Goal: Information Seeking & Learning: Understand process/instructions

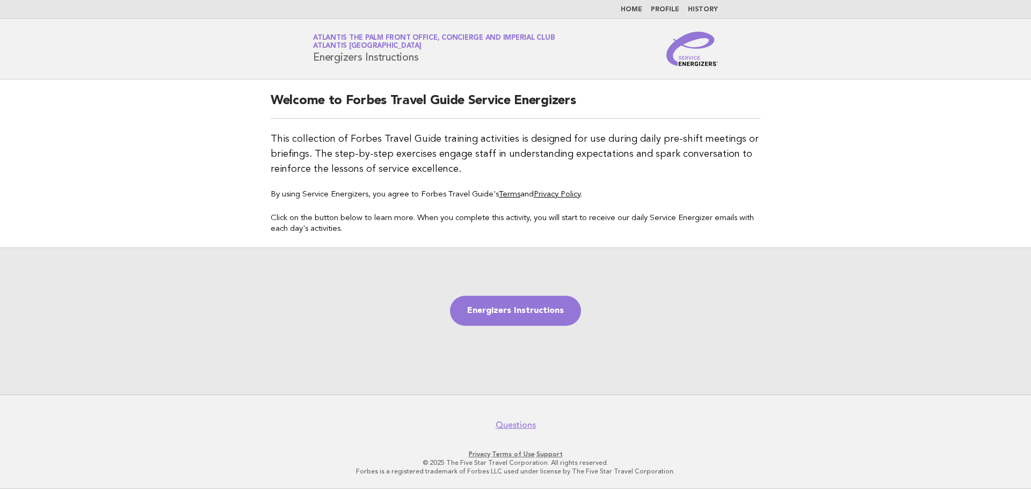
click at [660, 11] on link "Profile" at bounding box center [665, 9] width 28 height 6
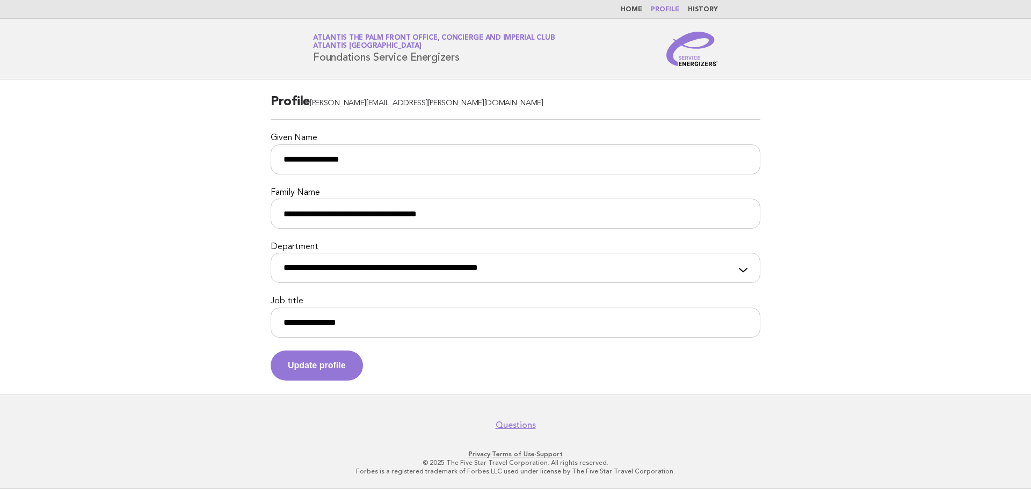
click at [635, 9] on link "Home" at bounding box center [630, 9] width 21 height 6
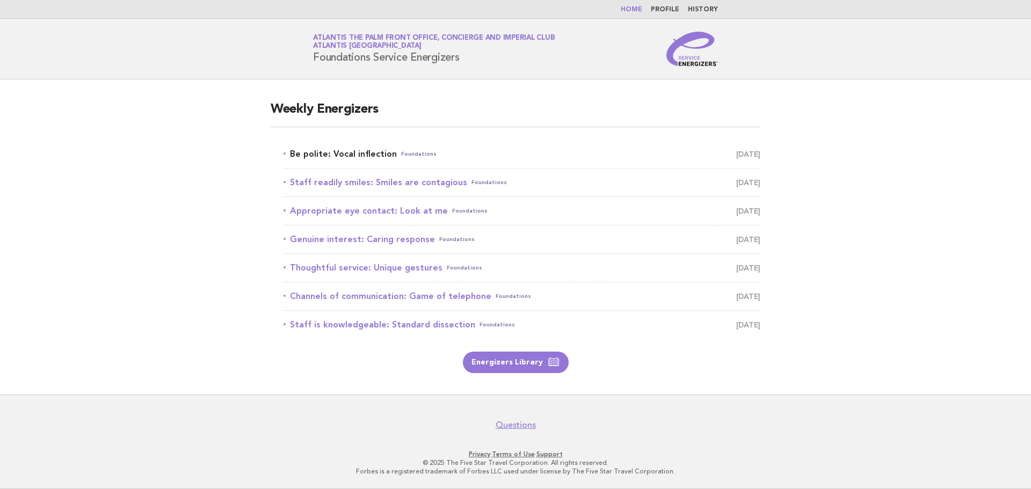
click at [345, 154] on link "Be polite: Vocal inflection Foundations August 24" at bounding box center [521, 154] width 477 height 15
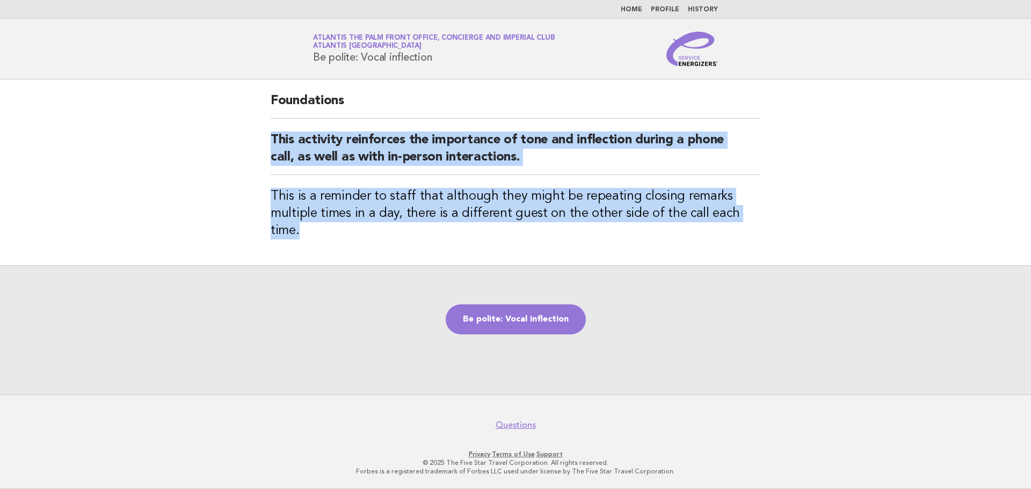
drag, startPoint x: 768, startPoint y: 214, endPoint x: 256, endPoint y: 145, distance: 516.0
click at [256, 145] on main "Foundations This activity reinforces the importance of tone and inflection duri…" at bounding box center [515, 236] width 1031 height 315
copy div "This activity reinforces the importance of tone and inflection during a phone c…"
click at [540, 314] on link "Be polite: Vocal inflection" at bounding box center [515, 319] width 140 height 30
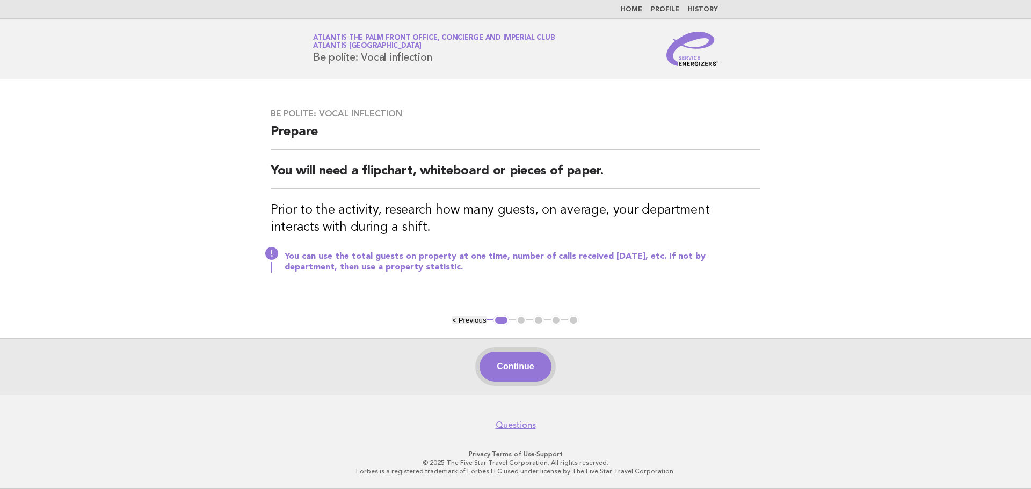
click at [532, 371] on button "Continue" at bounding box center [514, 367] width 71 height 30
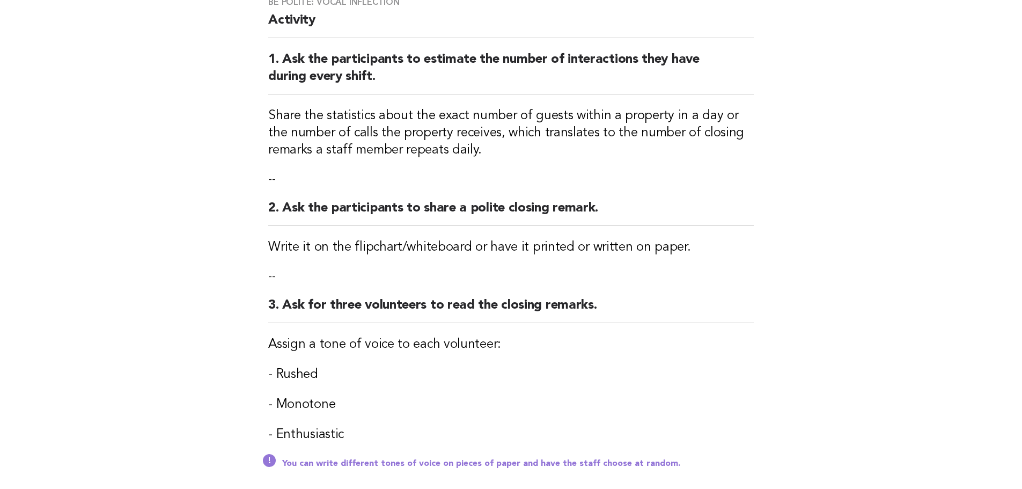
scroll to position [215, 0]
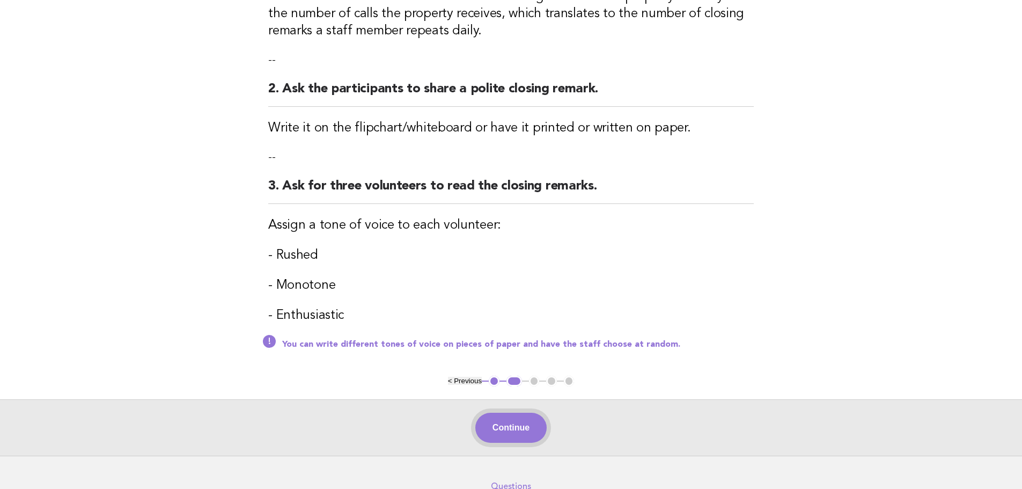
click at [517, 425] on button "Continue" at bounding box center [511, 428] width 71 height 30
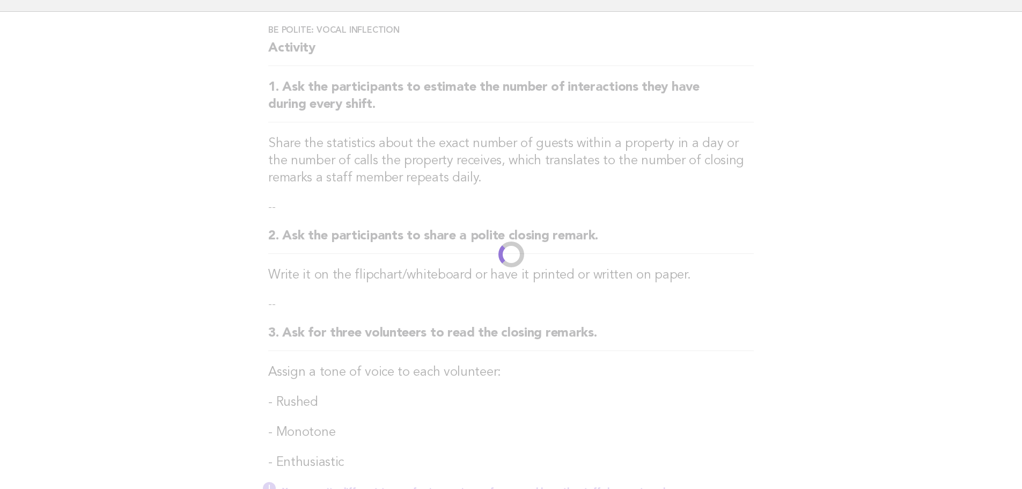
scroll to position [0, 0]
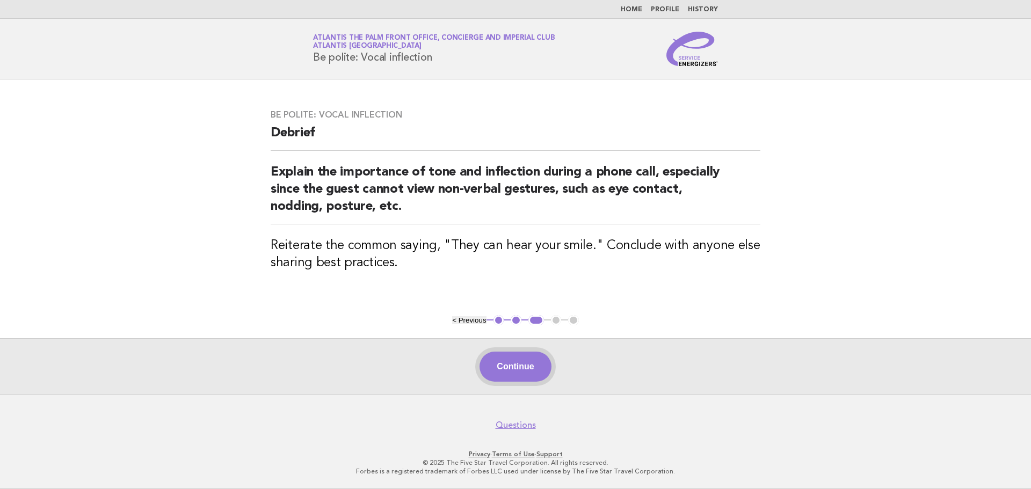
click at [512, 364] on button "Continue" at bounding box center [514, 367] width 71 height 30
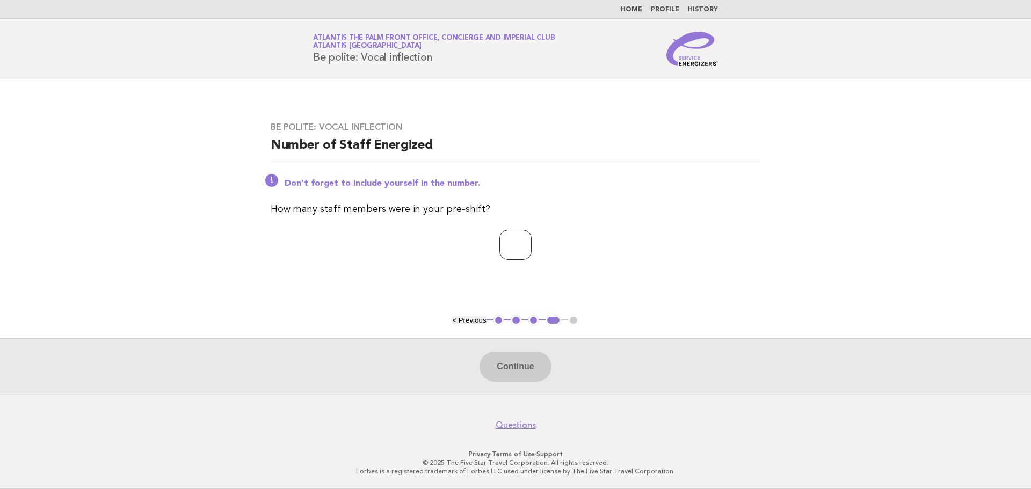
click at [505, 235] on input "number" at bounding box center [515, 245] width 32 height 30
type input "*"
click at [516, 370] on button "Continue" at bounding box center [514, 367] width 71 height 30
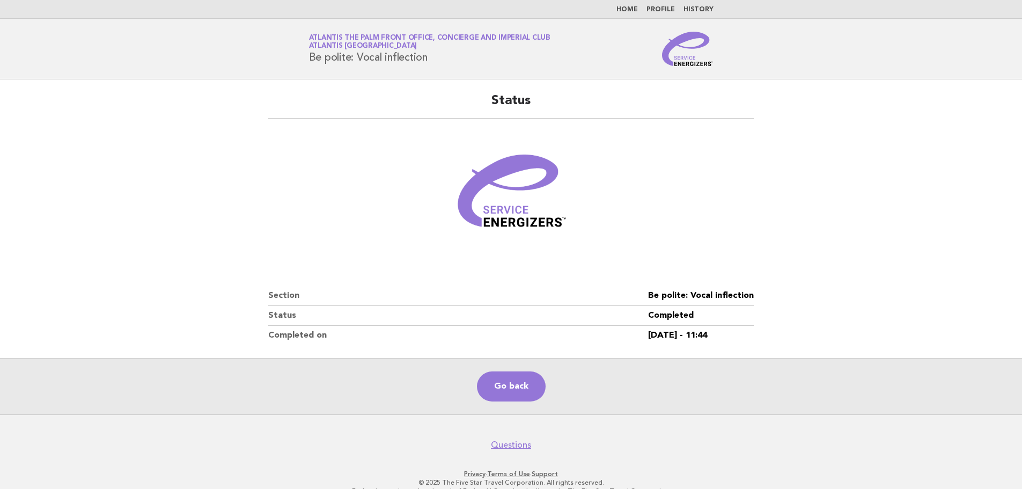
click at [152, 233] on main "Status Section Be polite: Vocal inflection Status Completed Completed on [DATE]…" at bounding box center [511, 246] width 1022 height 335
